Goal: Information Seeking & Learning: Check status

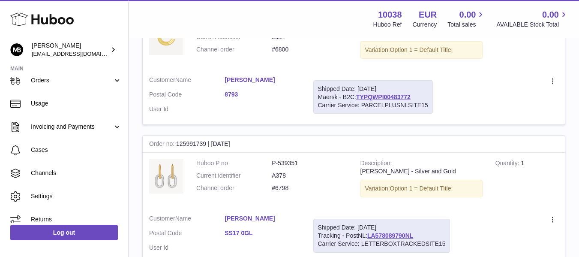
scroll to position [214, 0]
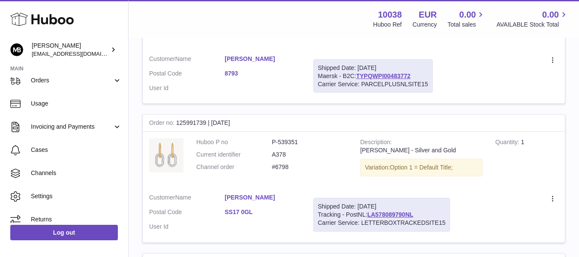
click at [186, 120] on div "Order no 125991739 | [DATE]" at bounding box center [354, 122] width 422 height 17
click at [188, 123] on div "Order no 125991739 | [DATE]" at bounding box center [354, 122] width 422 height 17
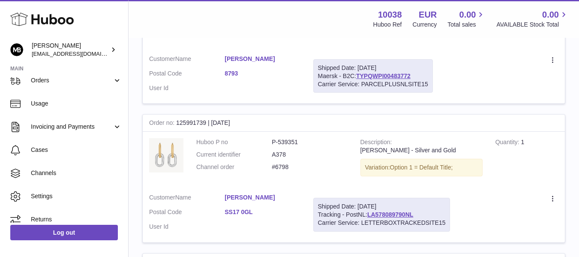
click at [188, 123] on div "Order no 125991739 | [DATE]" at bounding box center [354, 122] width 422 height 17
drag, startPoint x: 149, startPoint y: 123, endPoint x: 206, endPoint y: 125, distance: 57.0
click at [206, 125] on div "Order no 125991739 | [DATE]" at bounding box center [354, 122] width 422 height 17
copy div "Order no 125991739"
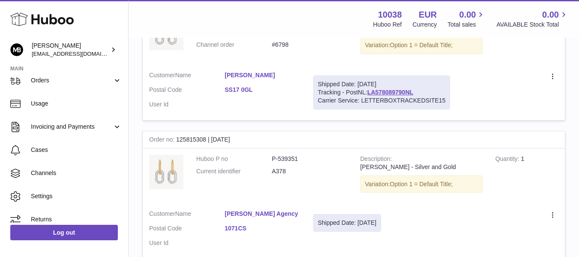
scroll to position [357, 0]
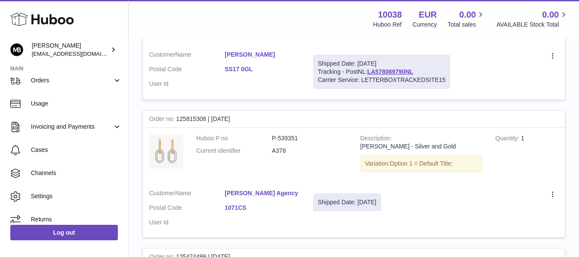
click at [200, 116] on div "Order no 125815308 | [DATE]" at bounding box center [354, 119] width 422 height 17
click at [199, 116] on div "Order no 125815308 | [DATE]" at bounding box center [354, 119] width 422 height 17
drag, startPoint x: 148, startPoint y: 119, endPoint x: 206, endPoint y: 119, distance: 57.4
click at [206, 119] on div "Order no 125815308 | [DATE]" at bounding box center [354, 119] width 422 height 17
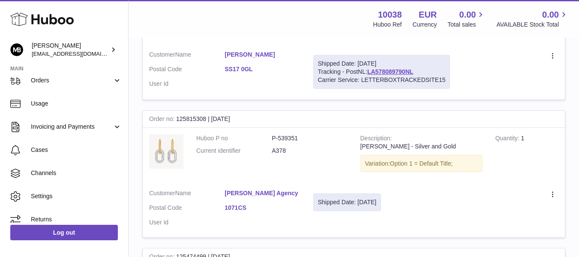
copy div "Order no 125815308"
click at [263, 91] on dl "Customer Name [PERSON_NAME] Postal Code SS17 0GL User Id" at bounding box center [224, 72] width 151 height 42
